Goal: Information Seeking & Learning: Learn about a topic

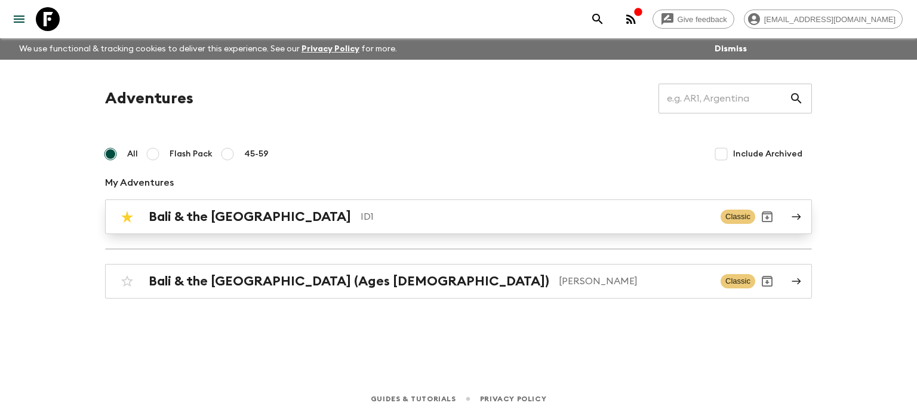
click at [189, 218] on h2 "Bali & the [GEOGRAPHIC_DATA]" at bounding box center [250, 217] width 202 height 16
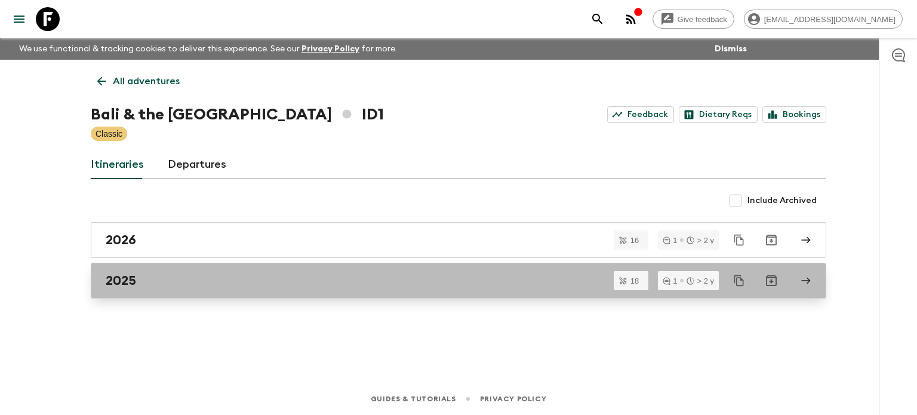
click at [181, 276] on div "2025" at bounding box center [447, 281] width 683 height 16
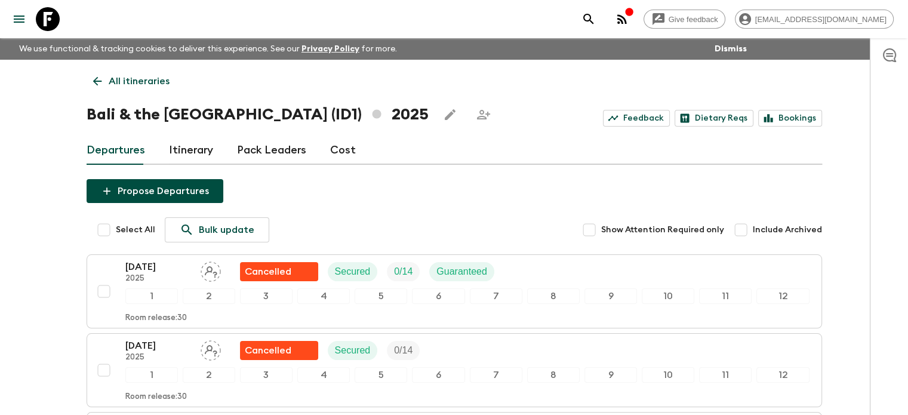
click at [335, 149] on link "Cost" at bounding box center [343, 150] width 26 height 29
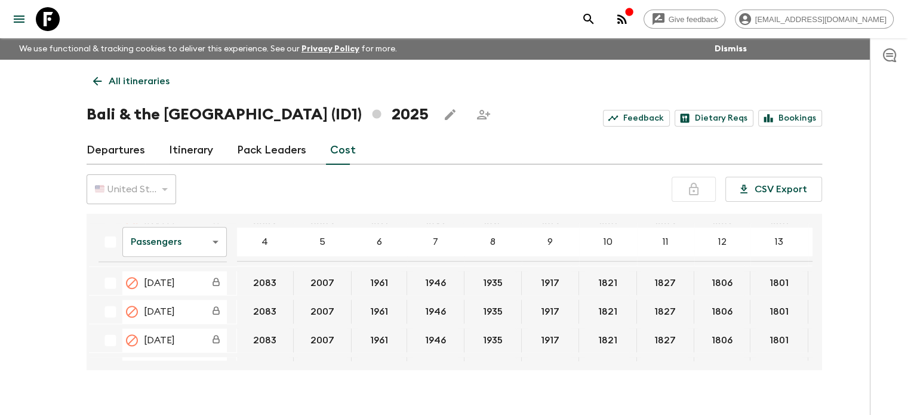
scroll to position [716, 0]
click at [195, 243] on body "Give feedback [EMAIL_ADDRESS][DOMAIN_NAME] We use functional & tracking cookies…" at bounding box center [454, 218] width 908 height 436
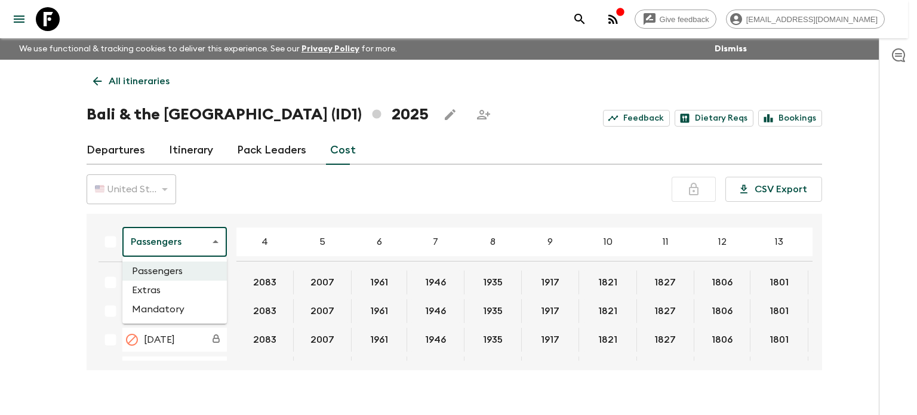
click at [171, 294] on li "Extras" at bounding box center [174, 290] width 104 height 19
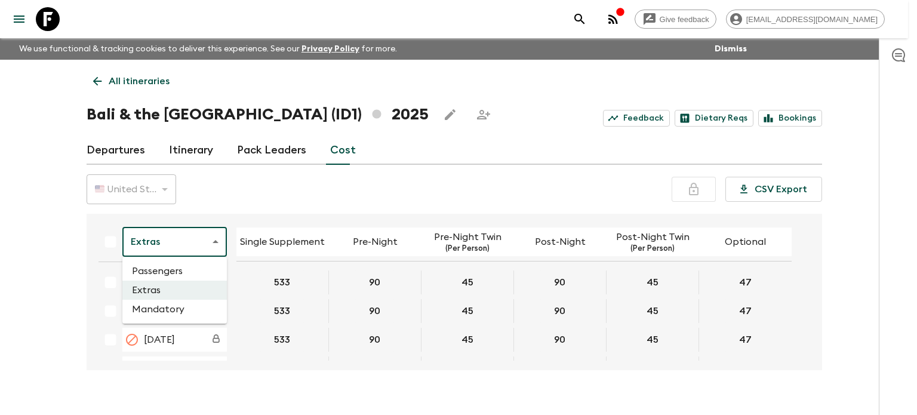
click at [201, 246] on body "Give feedback [EMAIL_ADDRESS][DOMAIN_NAME] We use functional & tracking cookies…" at bounding box center [458, 218] width 917 height 436
click at [274, 197] on div at bounding box center [458, 207] width 917 height 415
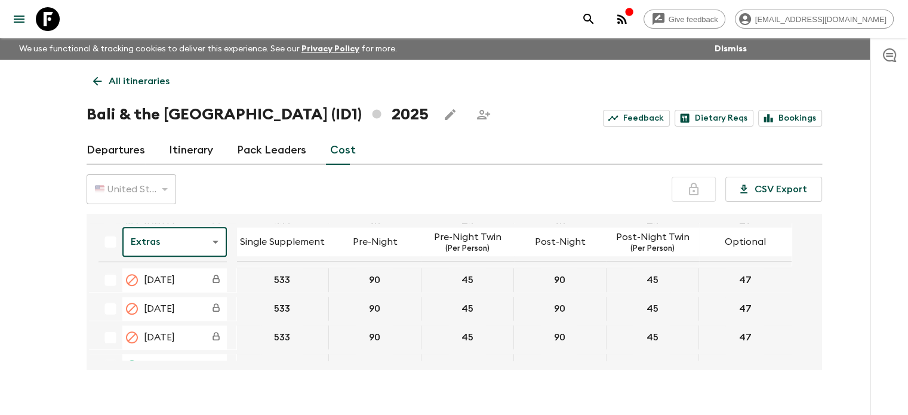
scroll to position [716, 0]
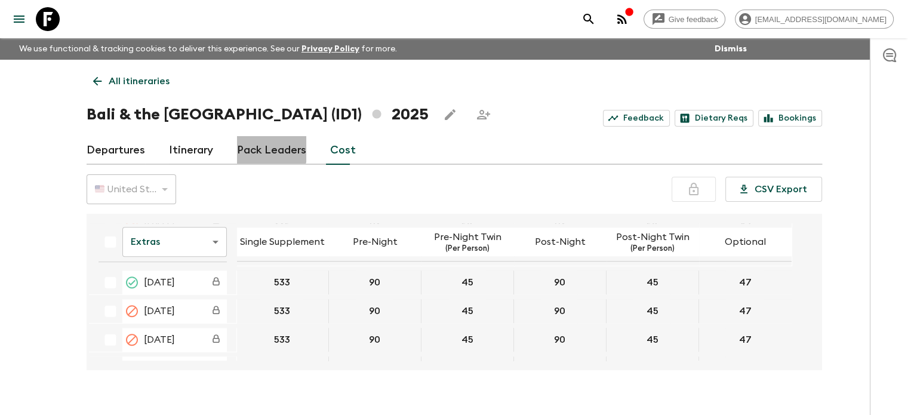
click at [269, 147] on link "Pack Leaders" at bounding box center [271, 150] width 69 height 29
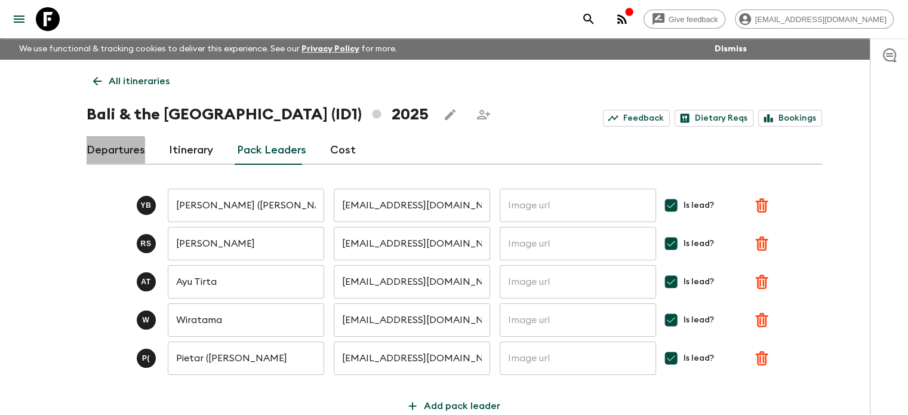
click at [115, 152] on link "Departures" at bounding box center [116, 150] width 58 height 29
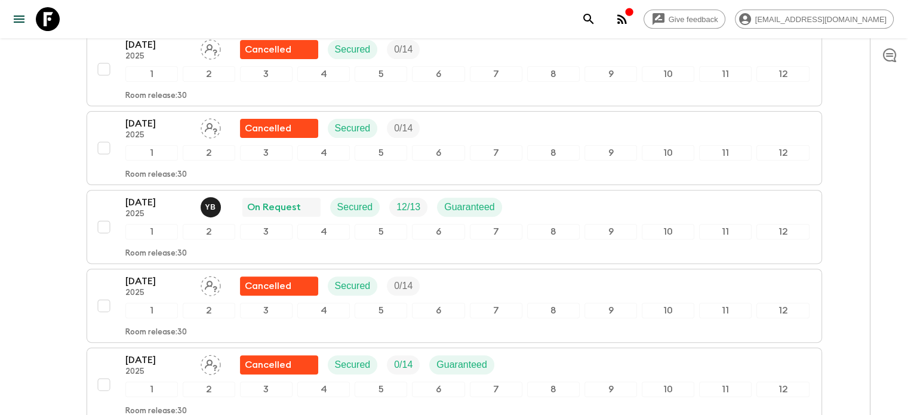
scroll to position [358, 0]
